Goal: Task Accomplishment & Management: Use online tool/utility

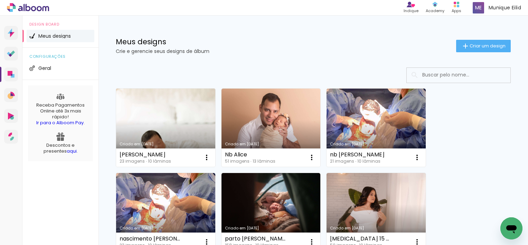
click at [188, 143] on div "Criado em [DATE]" at bounding box center [166, 144] width 92 height 4
